Goal: Task Accomplishment & Management: Manage account settings

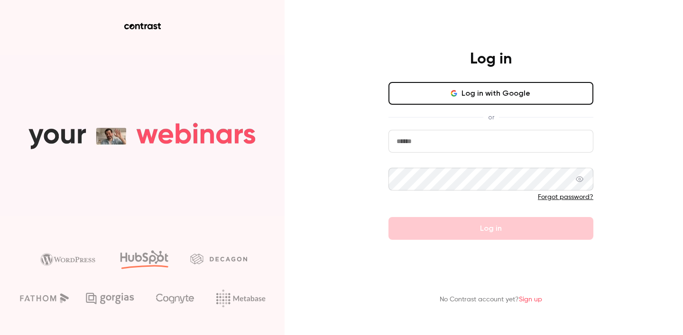
click at [497, 93] on button "Log in with Google" at bounding box center [491, 93] width 205 height 23
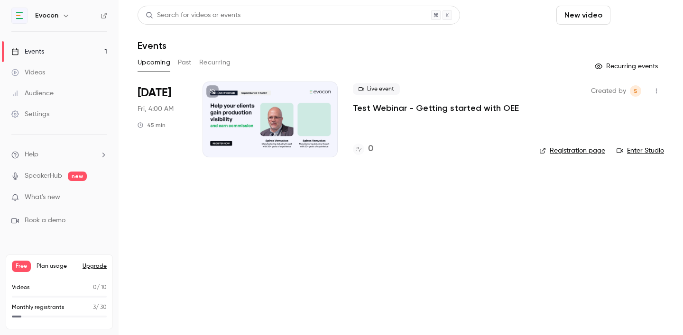
click at [634, 15] on button "Schedule" at bounding box center [640, 15] width 50 height 19
click at [605, 39] on div "One time event" at bounding box center [620, 41] width 72 height 9
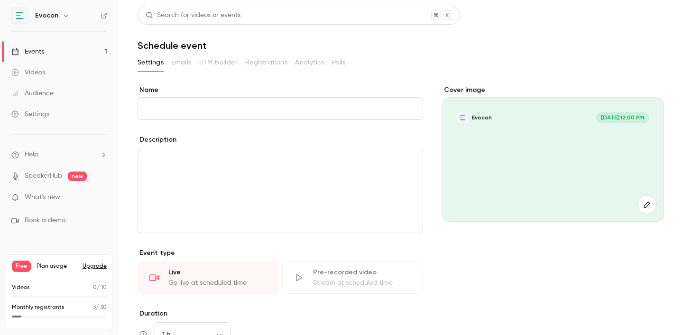
click at [157, 102] on input "Name" at bounding box center [281, 108] width 286 height 23
click at [153, 155] on p "editor" at bounding box center [281, 160] width 270 height 11
click at [94, 47] on link "Events 1" at bounding box center [59, 51] width 119 height 21
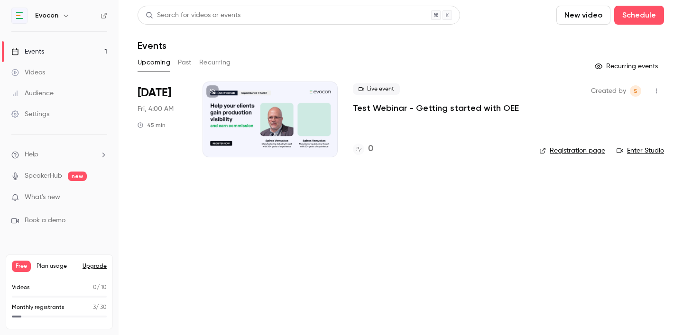
click at [267, 89] on div at bounding box center [270, 120] width 135 height 76
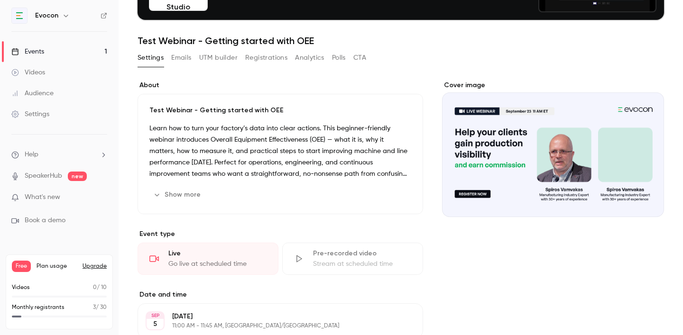
scroll to position [32, 0]
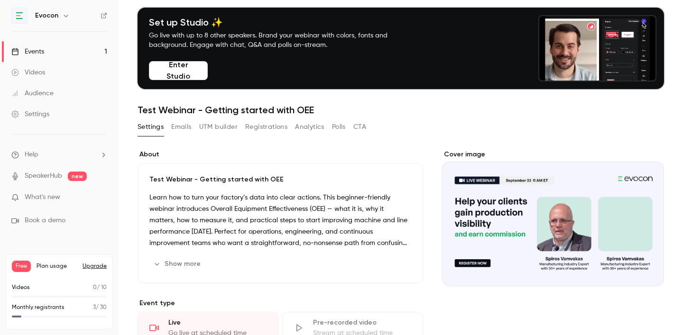
click at [189, 126] on button "Emails" at bounding box center [181, 127] width 20 height 15
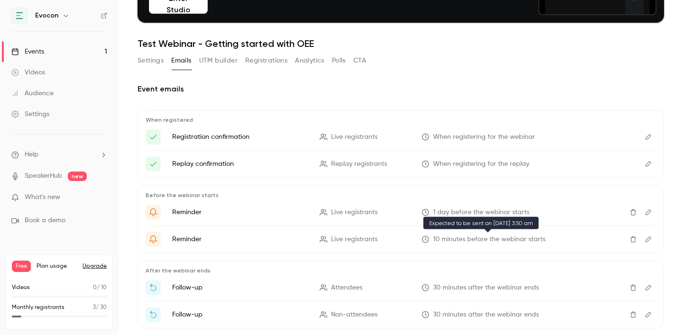
scroll to position [100, 0]
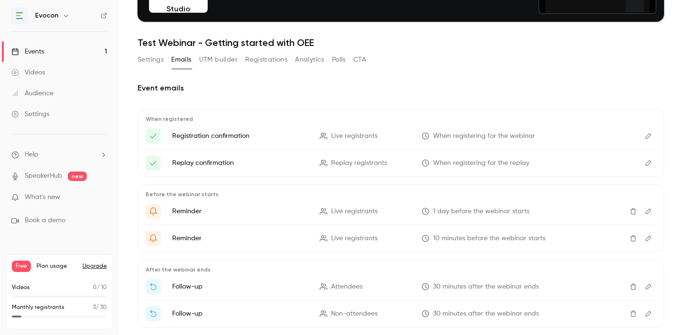
click at [649, 136] on icon "Edit" at bounding box center [649, 136] width 8 height 7
